Goal: Complete application form

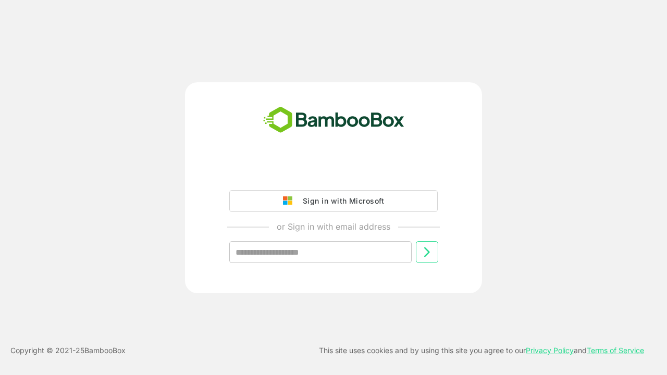
type input "**********"
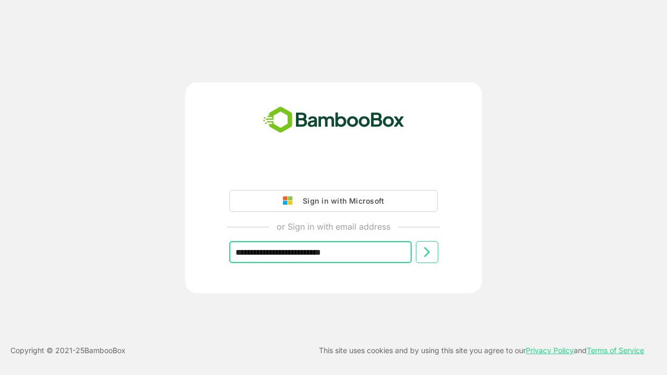
click at [427, 252] on icon at bounding box center [427, 252] width 13 height 13
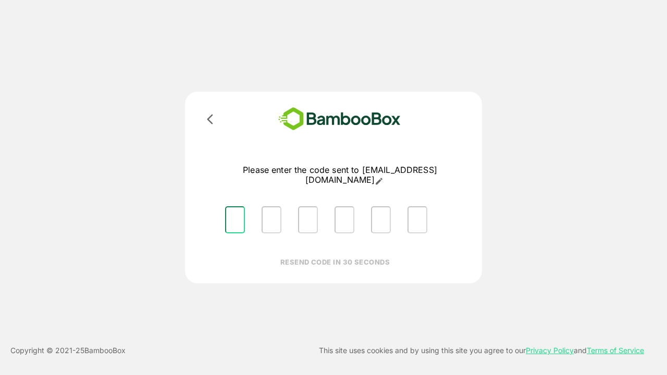
type input "*"
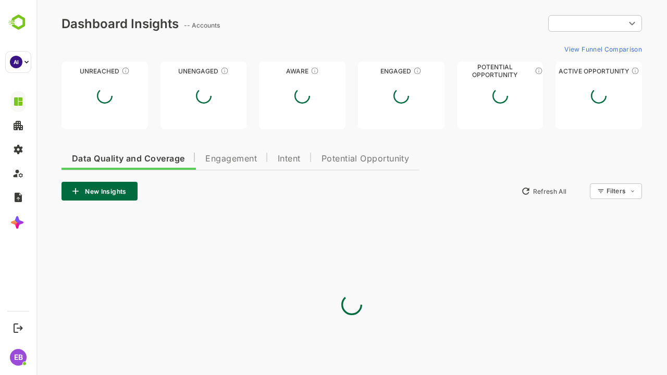
type input "**********"
